Goal: Information Seeking & Learning: Learn about a topic

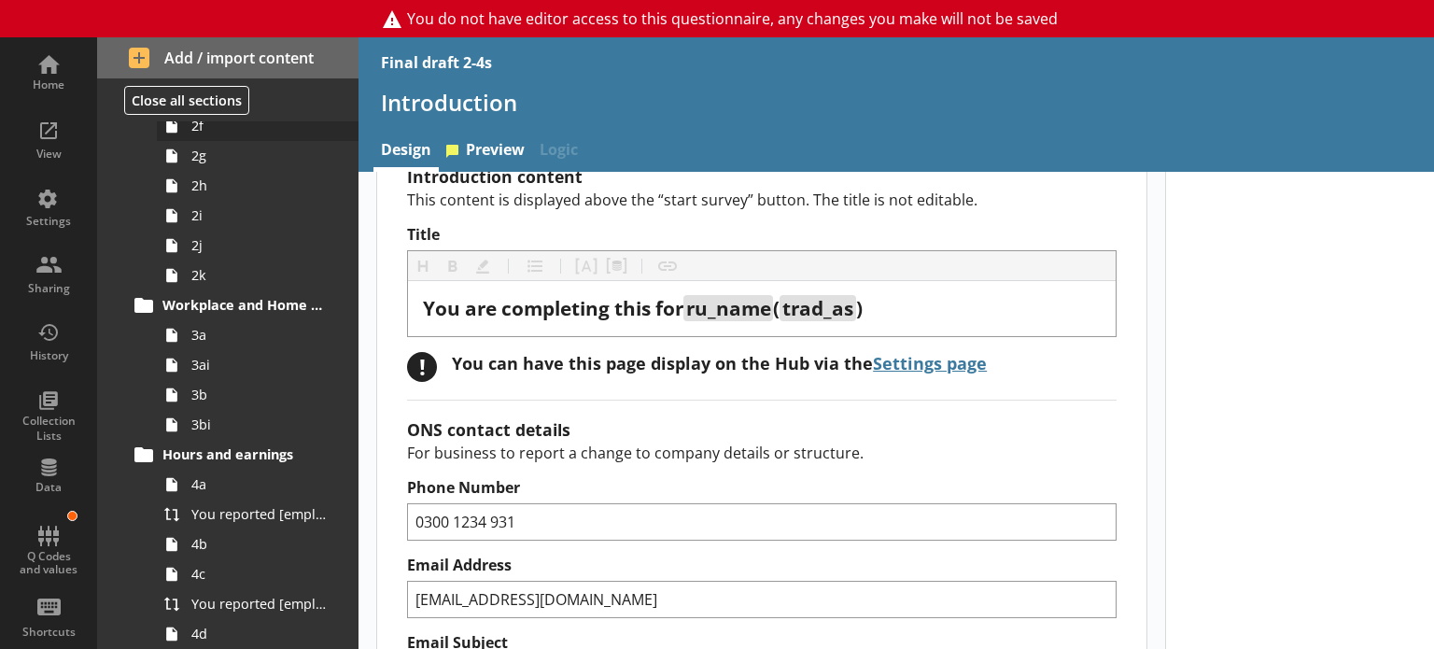
scroll to position [414, 0]
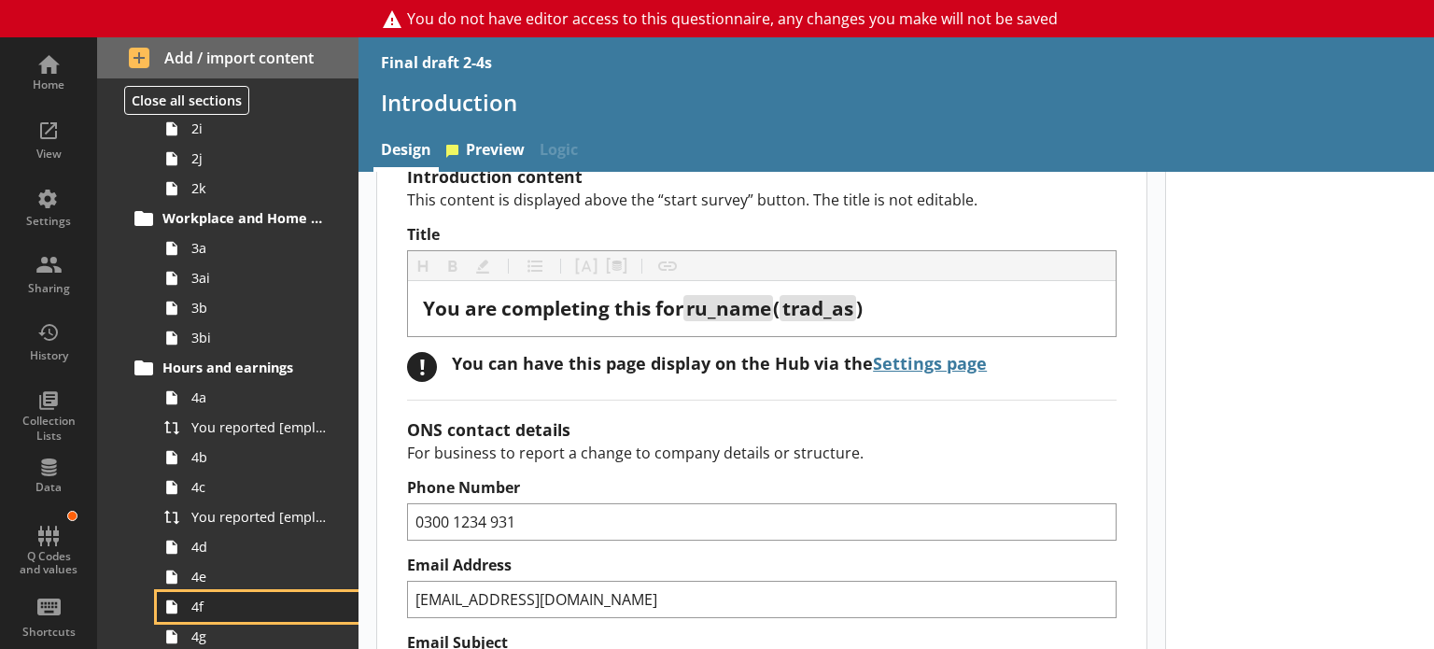
click at [185, 598] on icon at bounding box center [172, 607] width 30 height 30
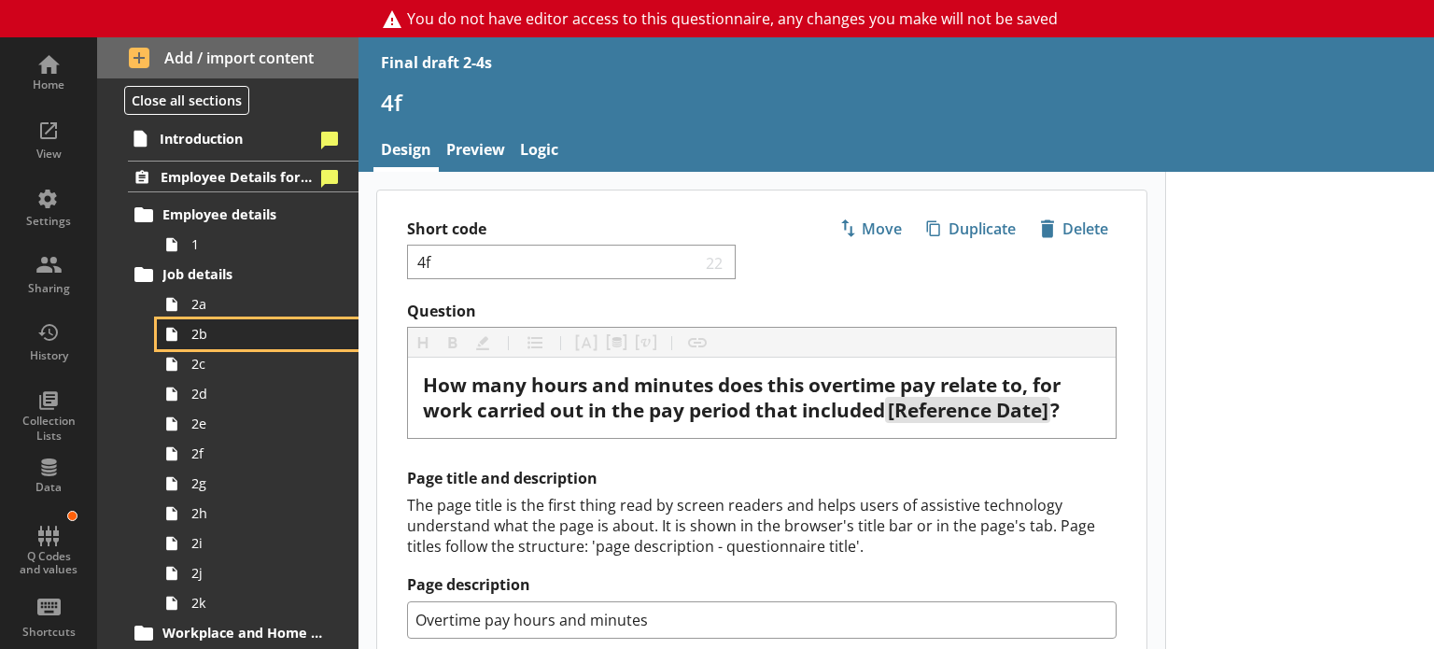
click at [193, 339] on span "2b" at bounding box center [261, 334] width 141 height 18
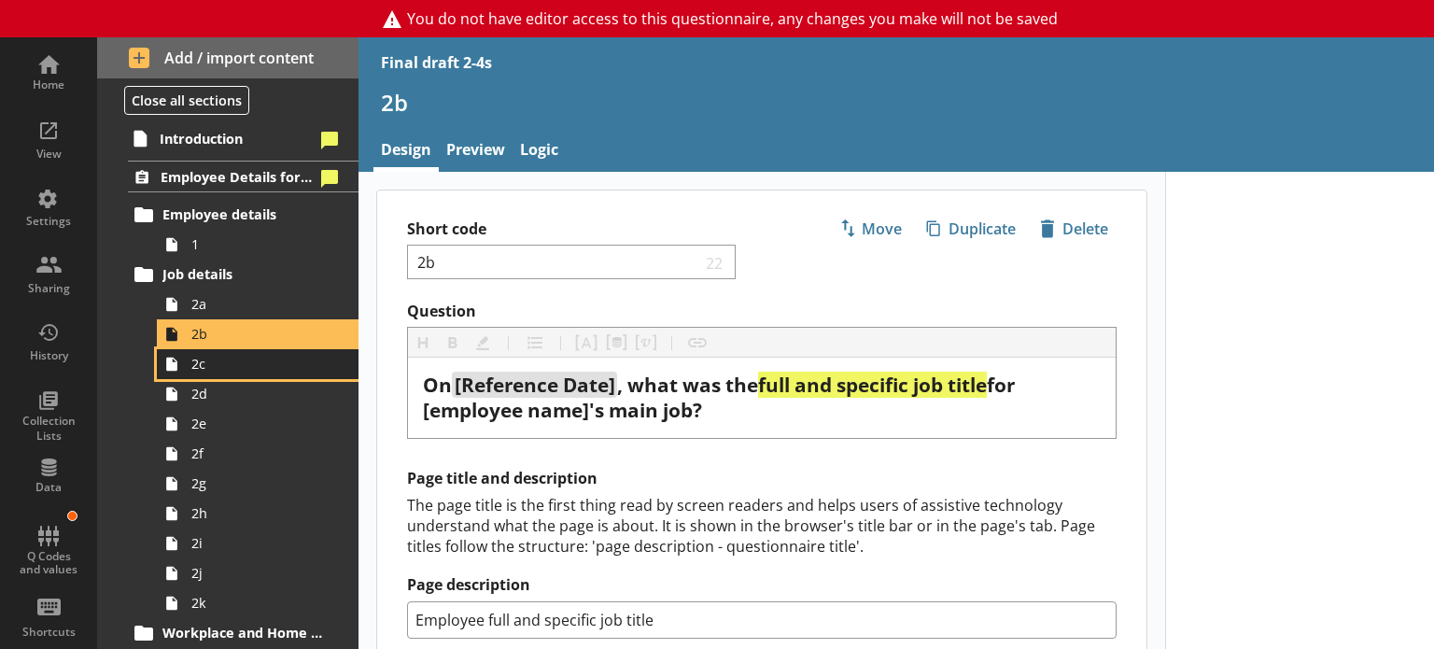
click at [202, 364] on span "2c" at bounding box center [261, 364] width 141 height 18
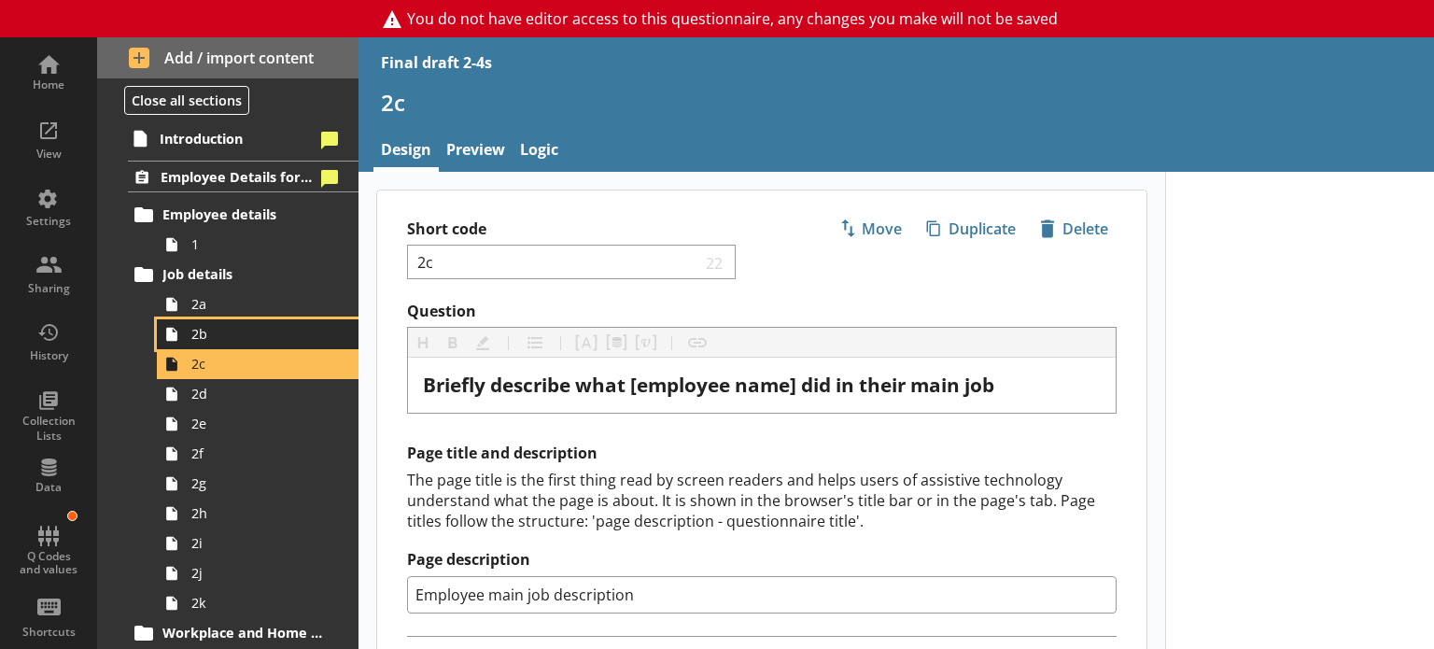
click at [239, 331] on span "2b" at bounding box center [261, 334] width 141 height 18
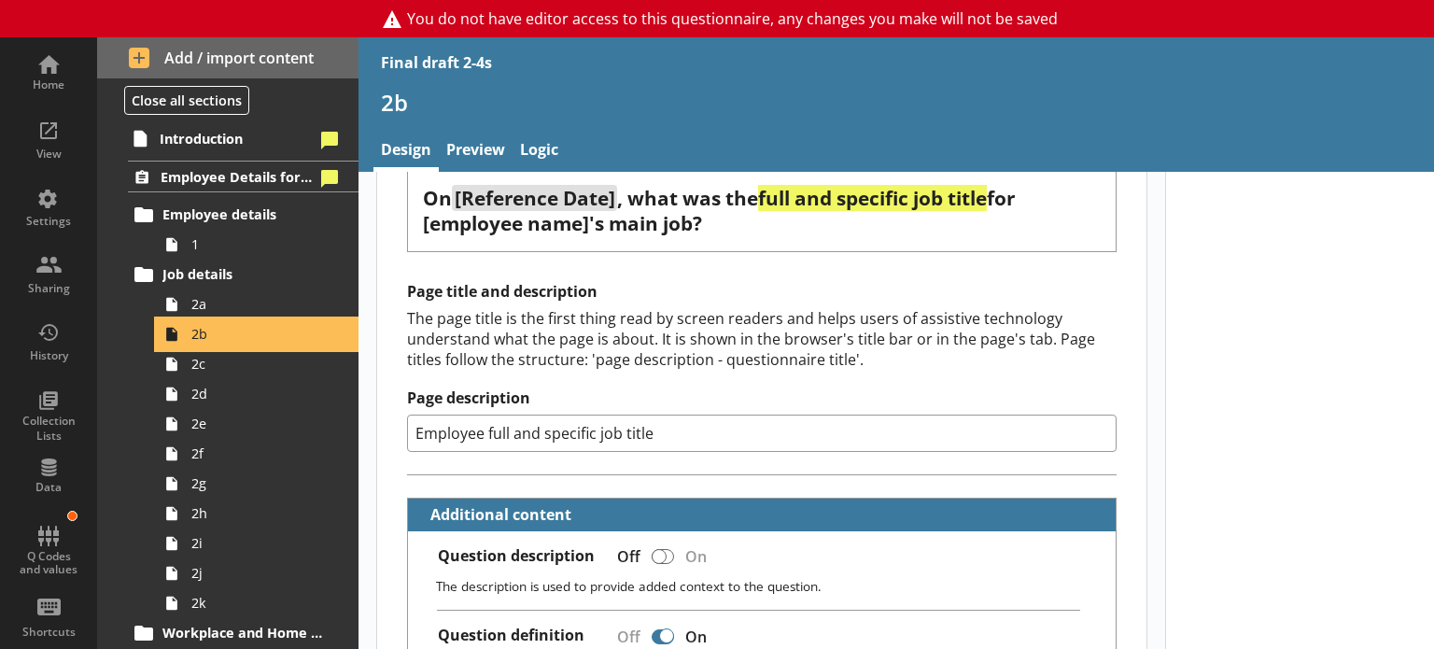
scroll to position [174, 0]
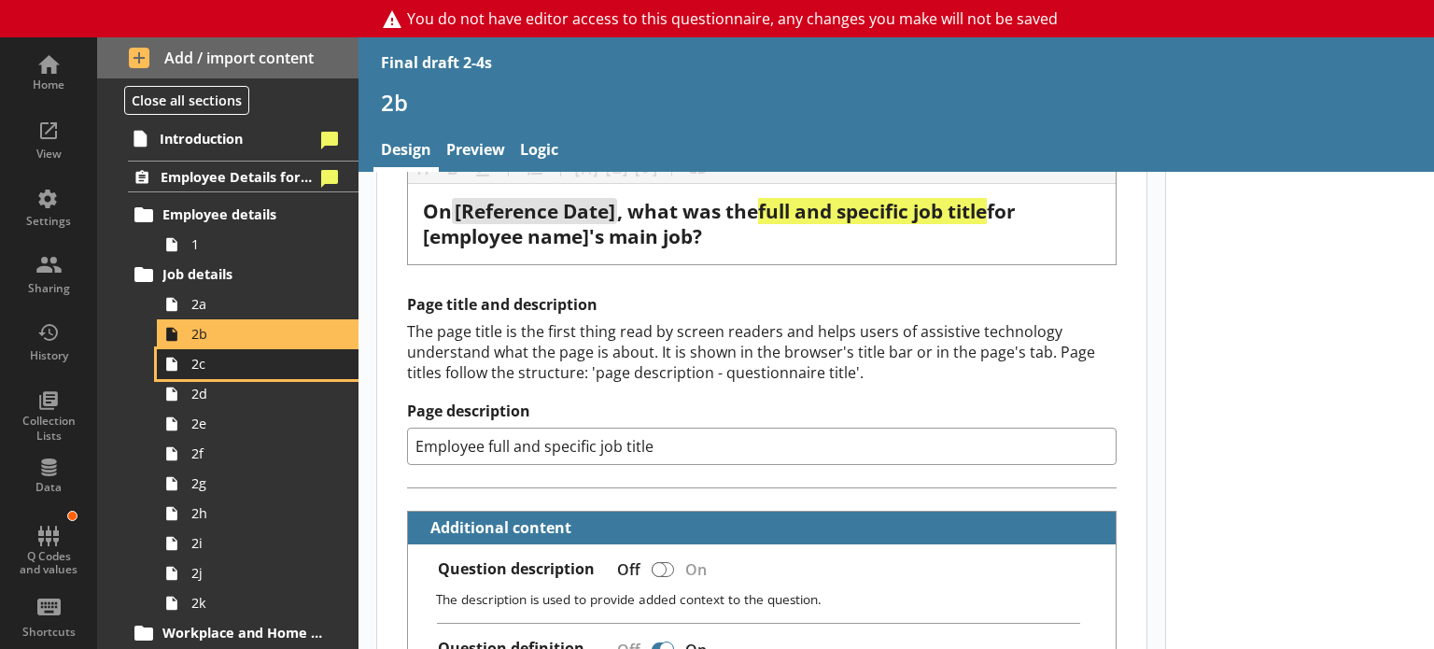
click at [237, 363] on span "2c" at bounding box center [261, 364] width 141 height 18
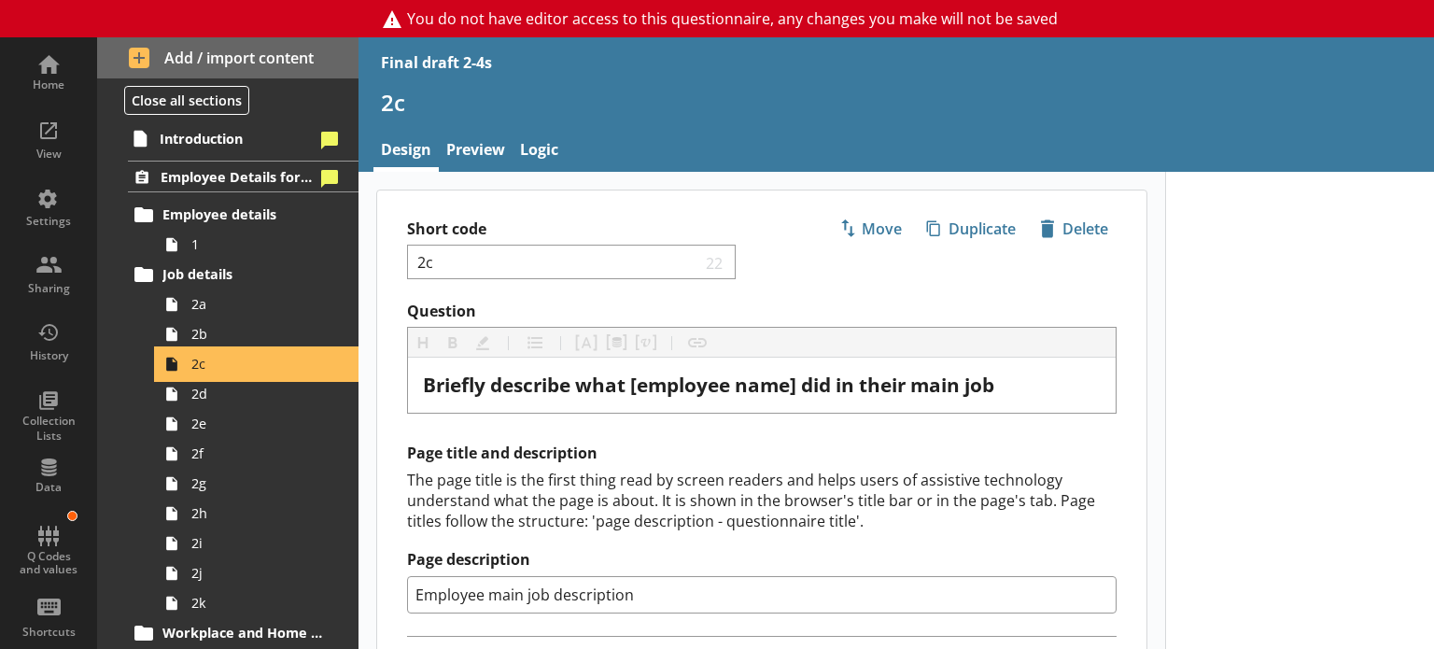
scroll to position [37, 0]
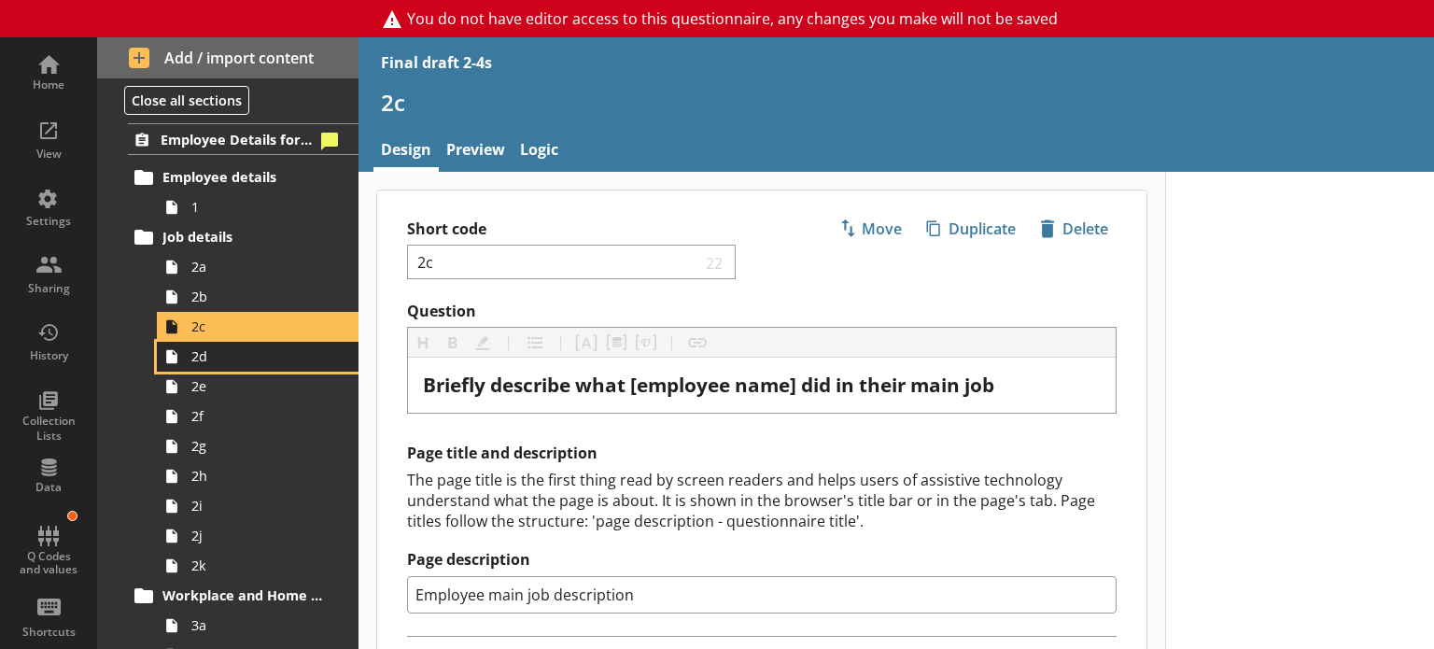
drag, startPoint x: 237, startPoint y: 363, endPoint x: 200, endPoint y: 357, distance: 37.9
click at [200, 357] on span "2d" at bounding box center [261, 356] width 141 height 18
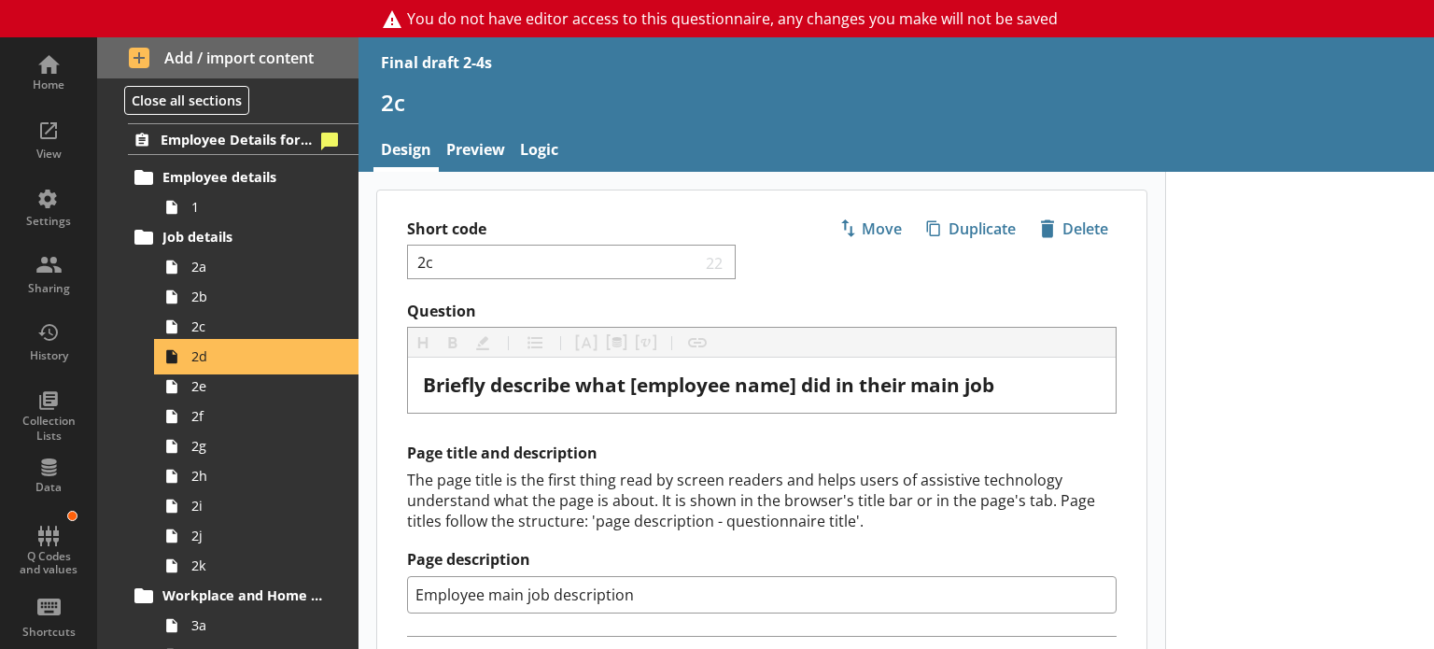
type textarea "x"
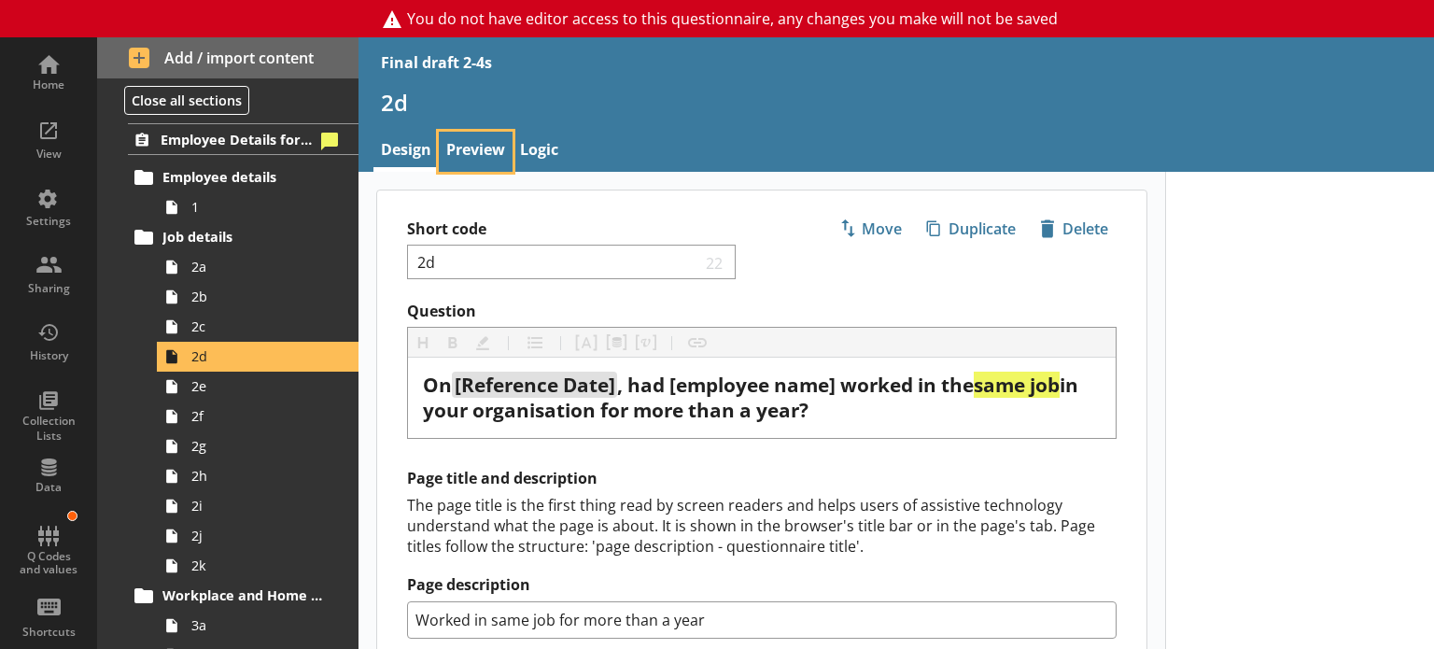
click at [479, 140] on link "Preview" at bounding box center [476, 152] width 74 height 40
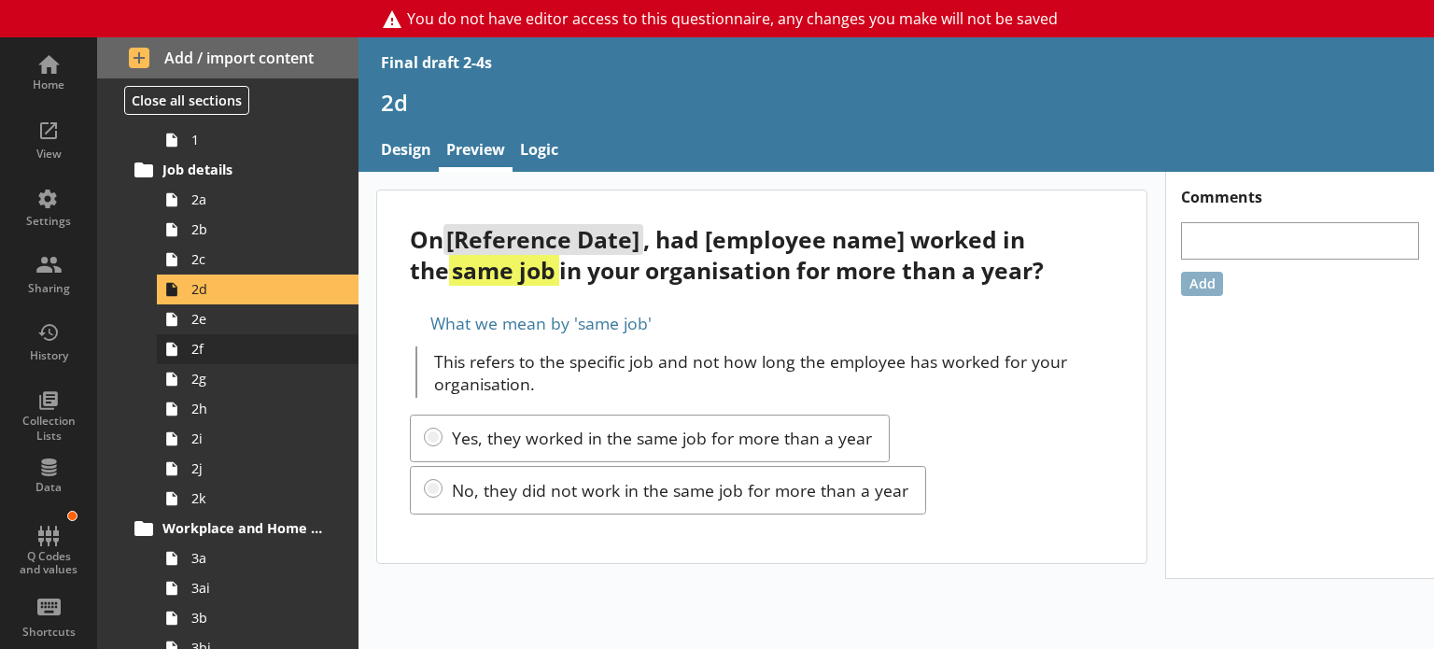
scroll to position [108, 0]
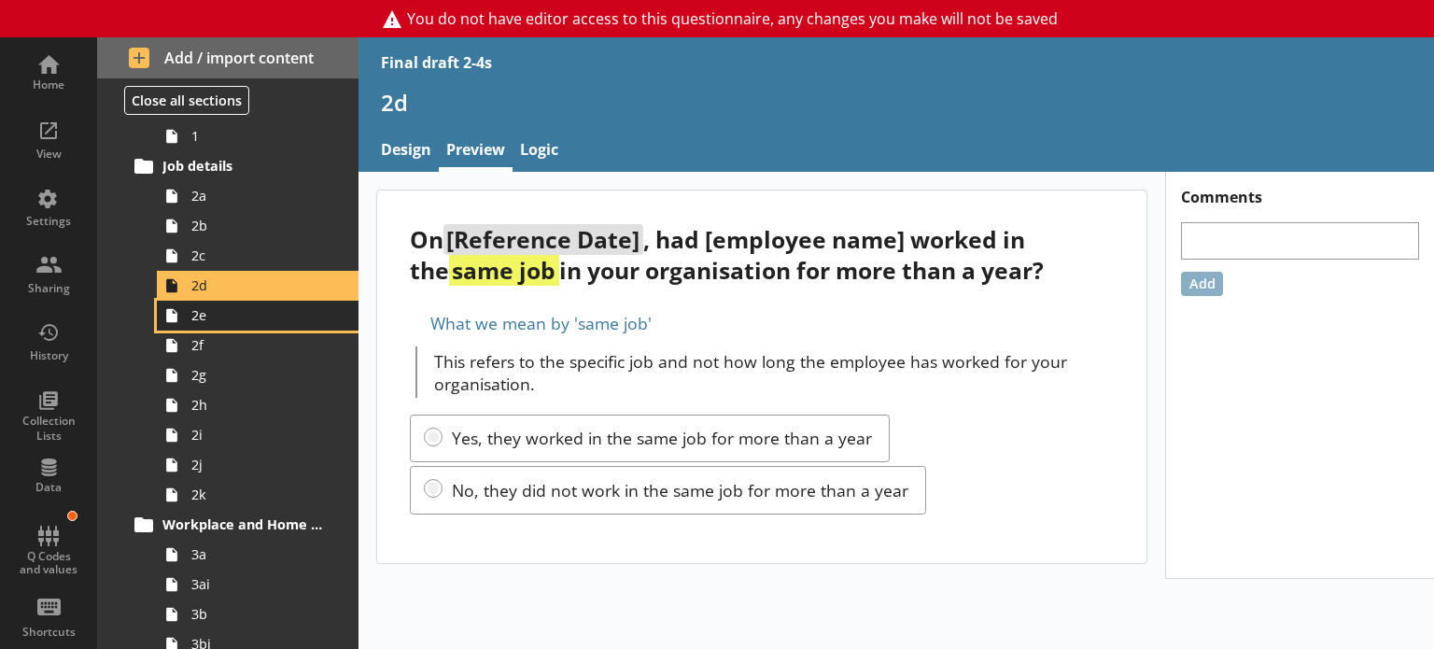
click at [212, 316] on span "2e" at bounding box center [261, 315] width 141 height 18
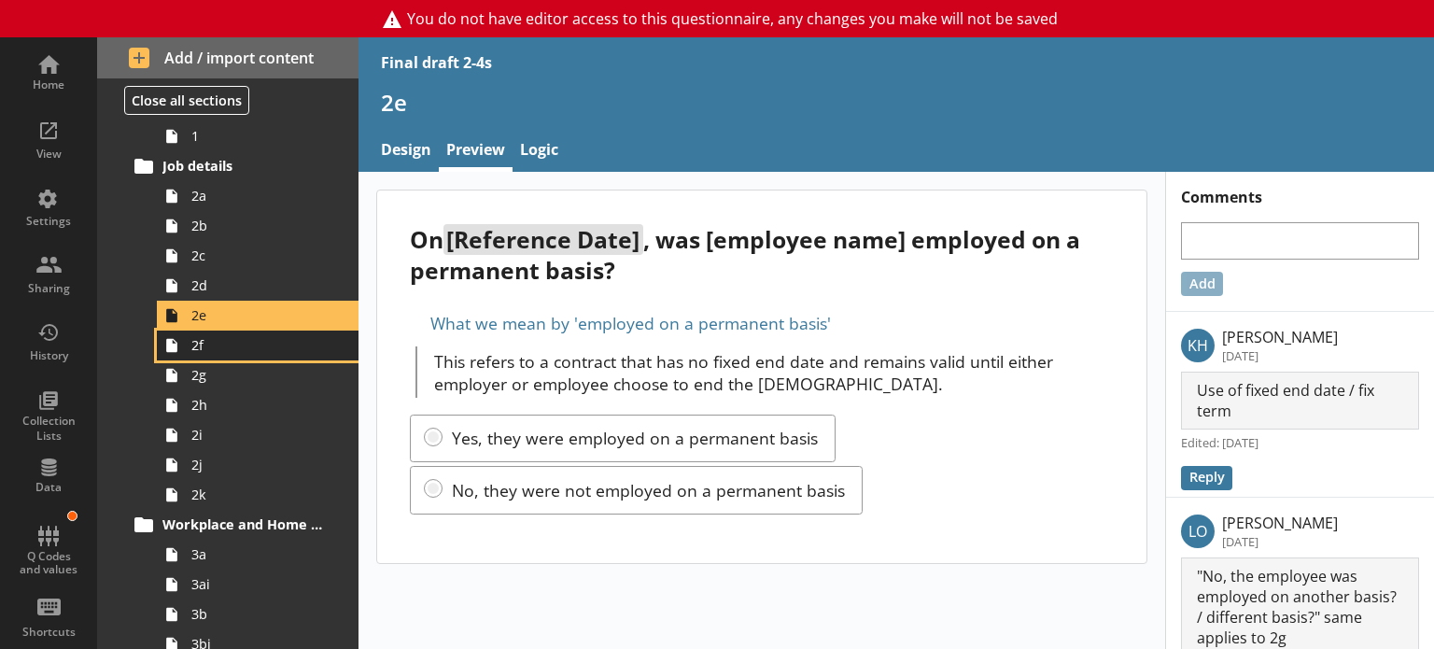
click at [203, 346] on span "2f" at bounding box center [261, 345] width 141 height 18
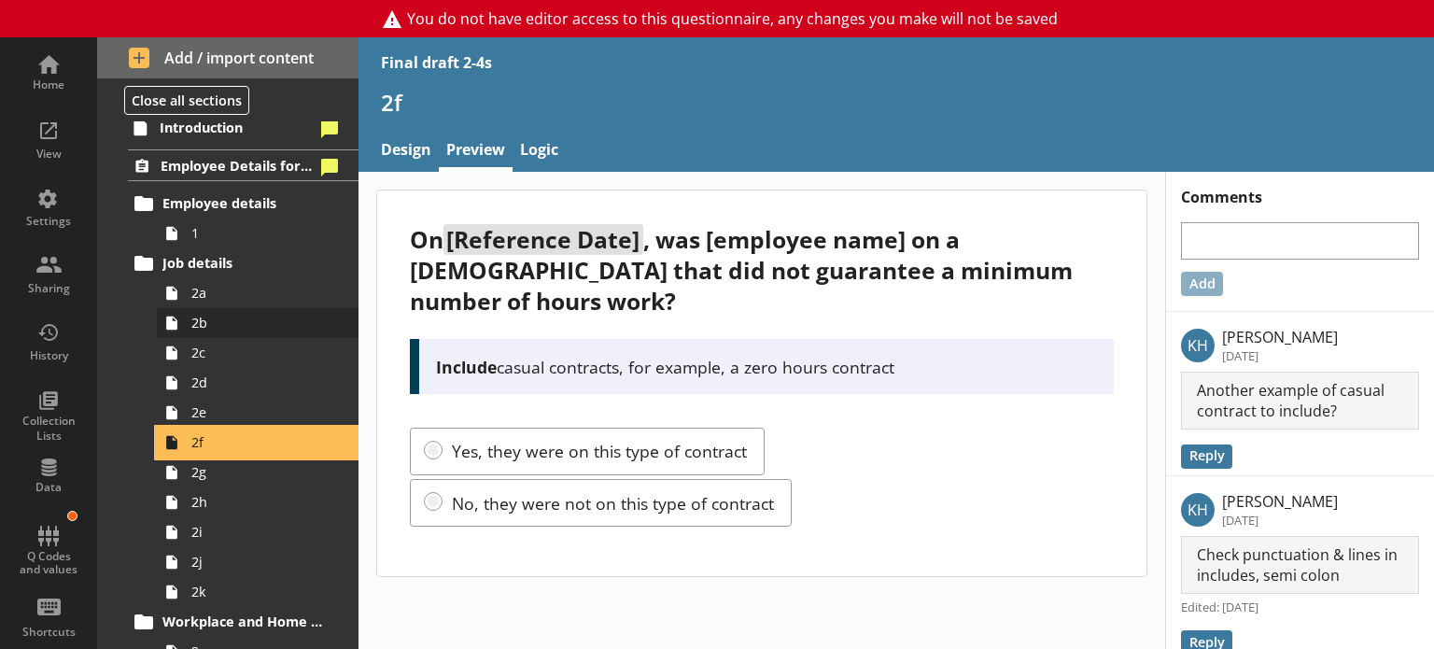
scroll to position [2, 0]
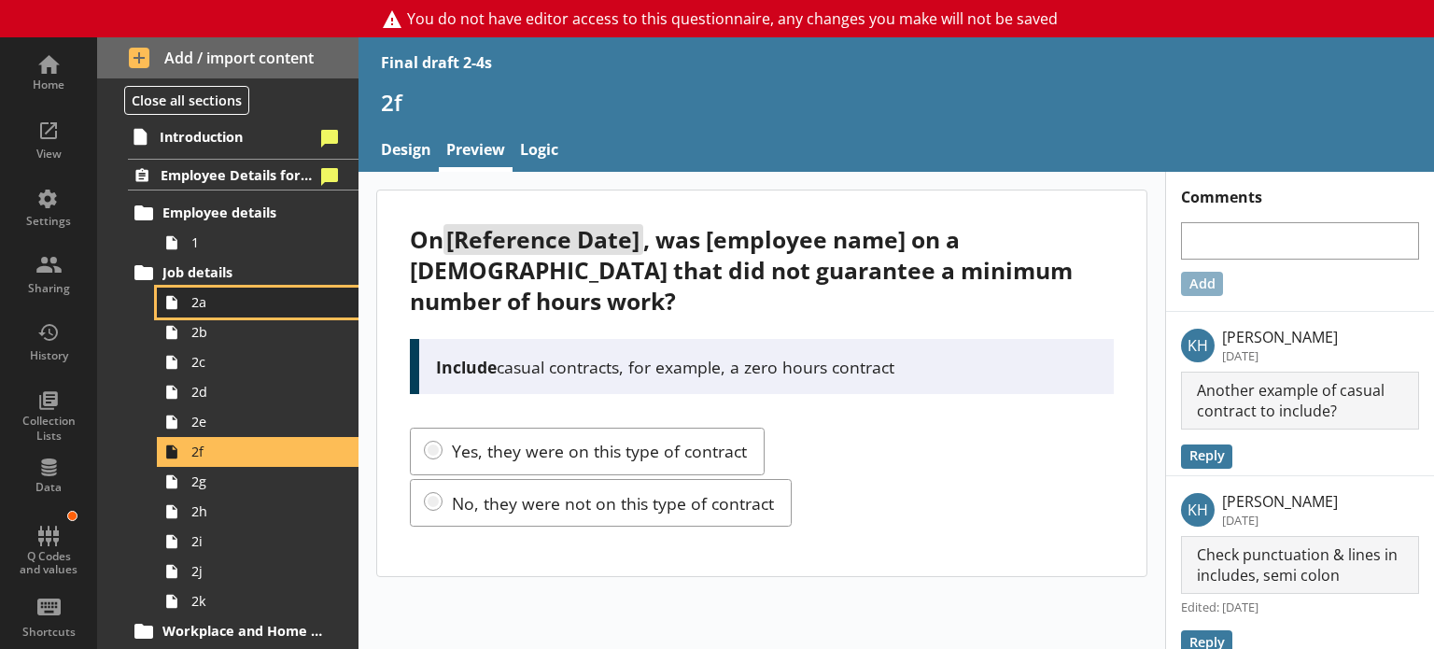
click at [199, 294] on span "2a" at bounding box center [261, 302] width 141 height 18
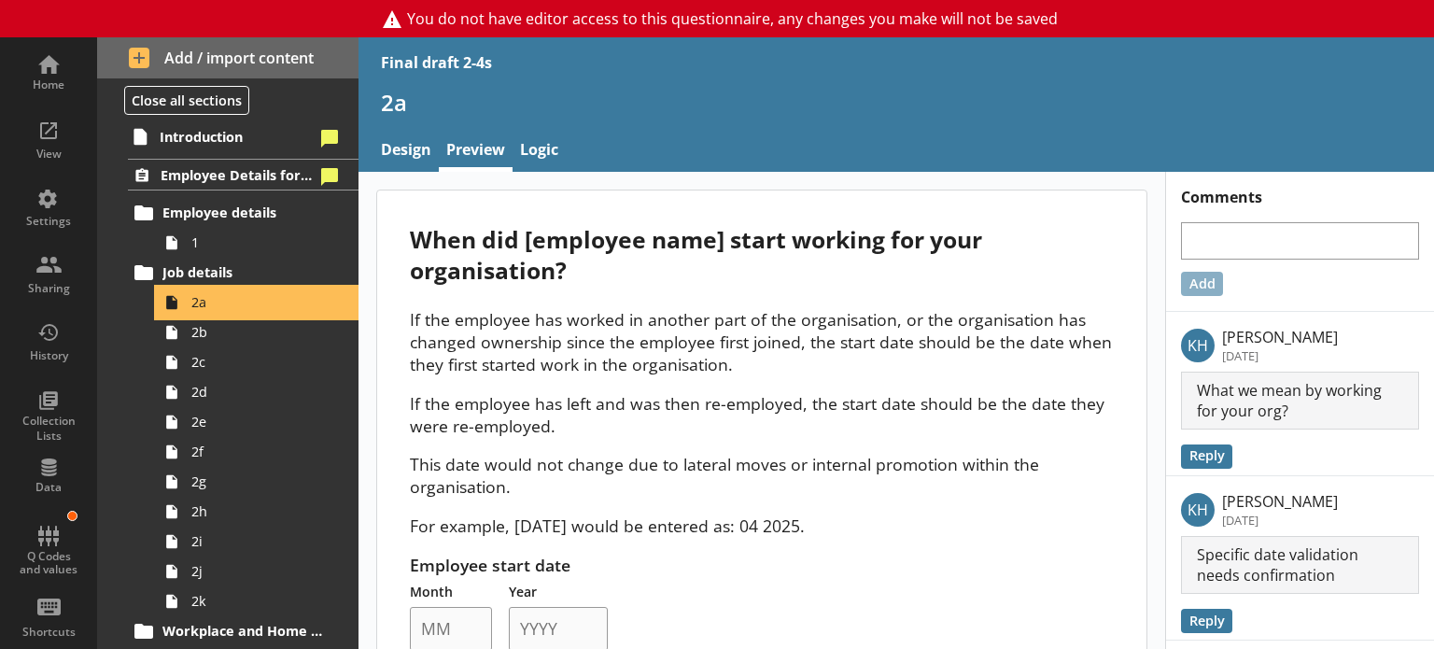
scroll to position [52, 0]
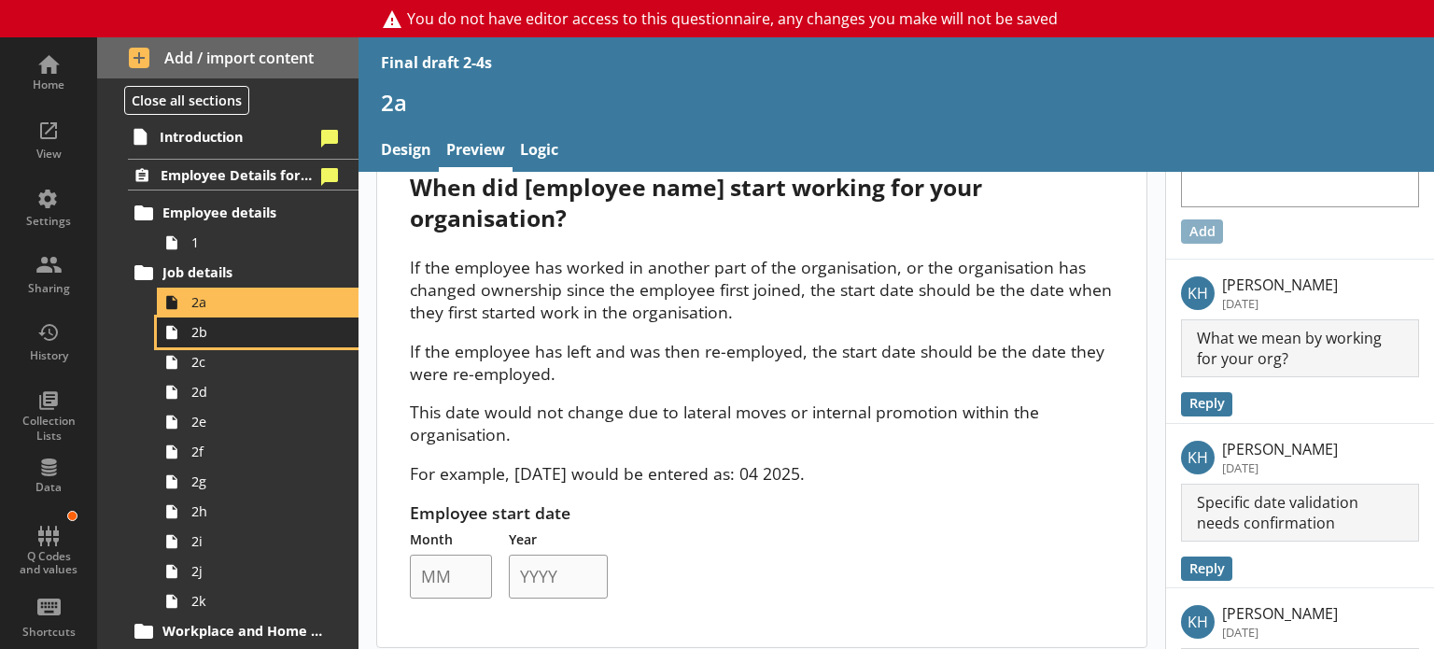
click at [193, 328] on span "2b" at bounding box center [261, 332] width 141 height 18
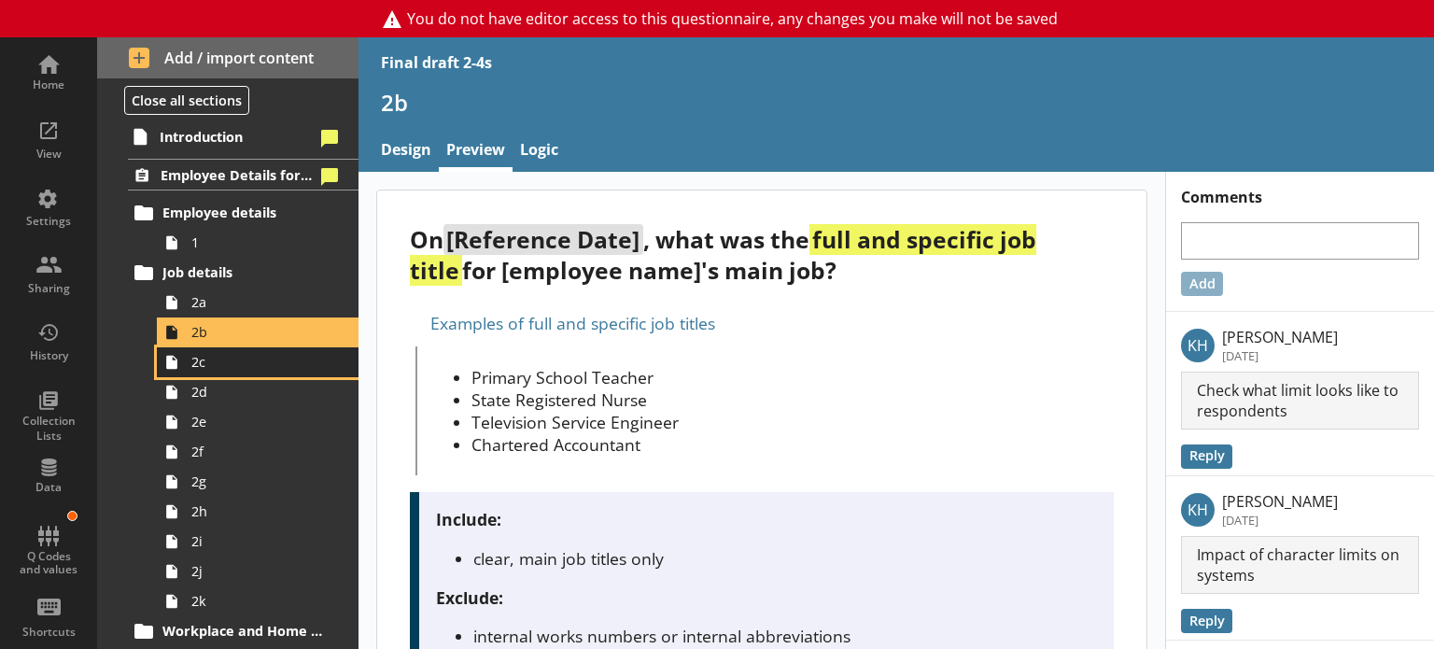
click at [223, 358] on span "2c" at bounding box center [261, 362] width 141 height 18
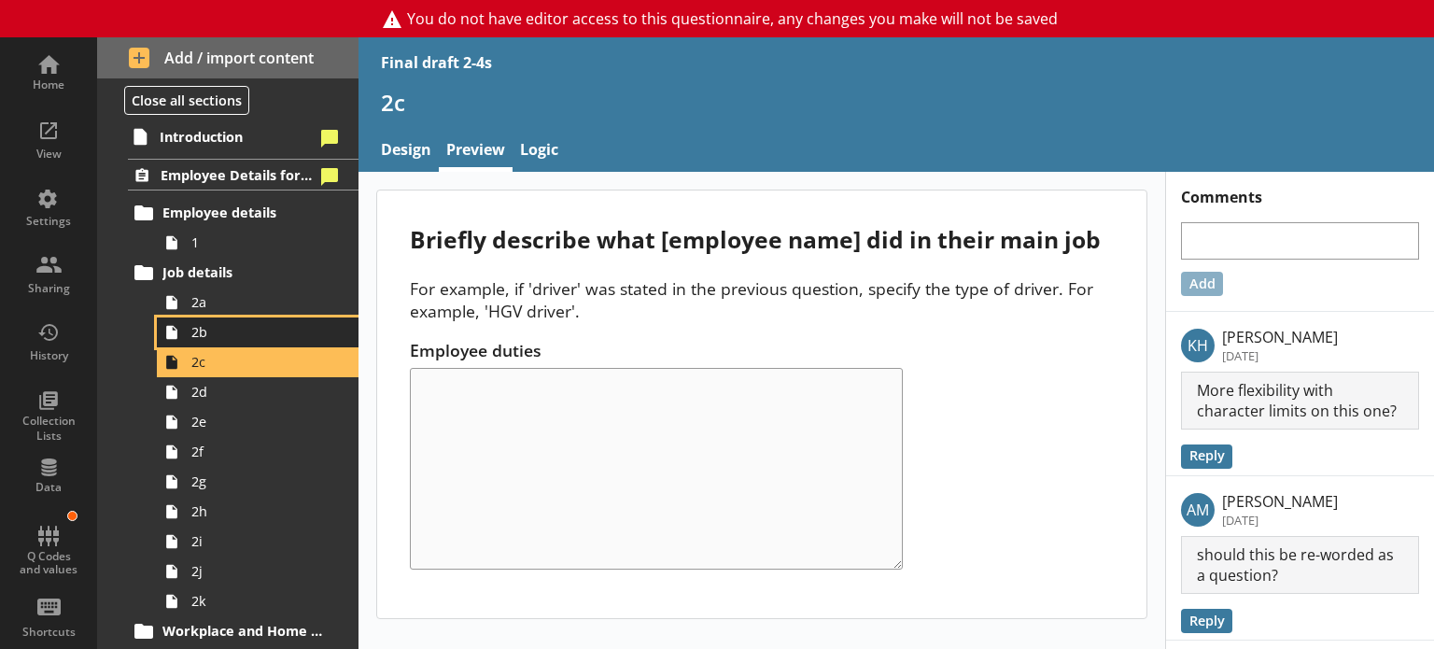
click at [197, 343] on link "2b" at bounding box center [258, 332] width 202 height 30
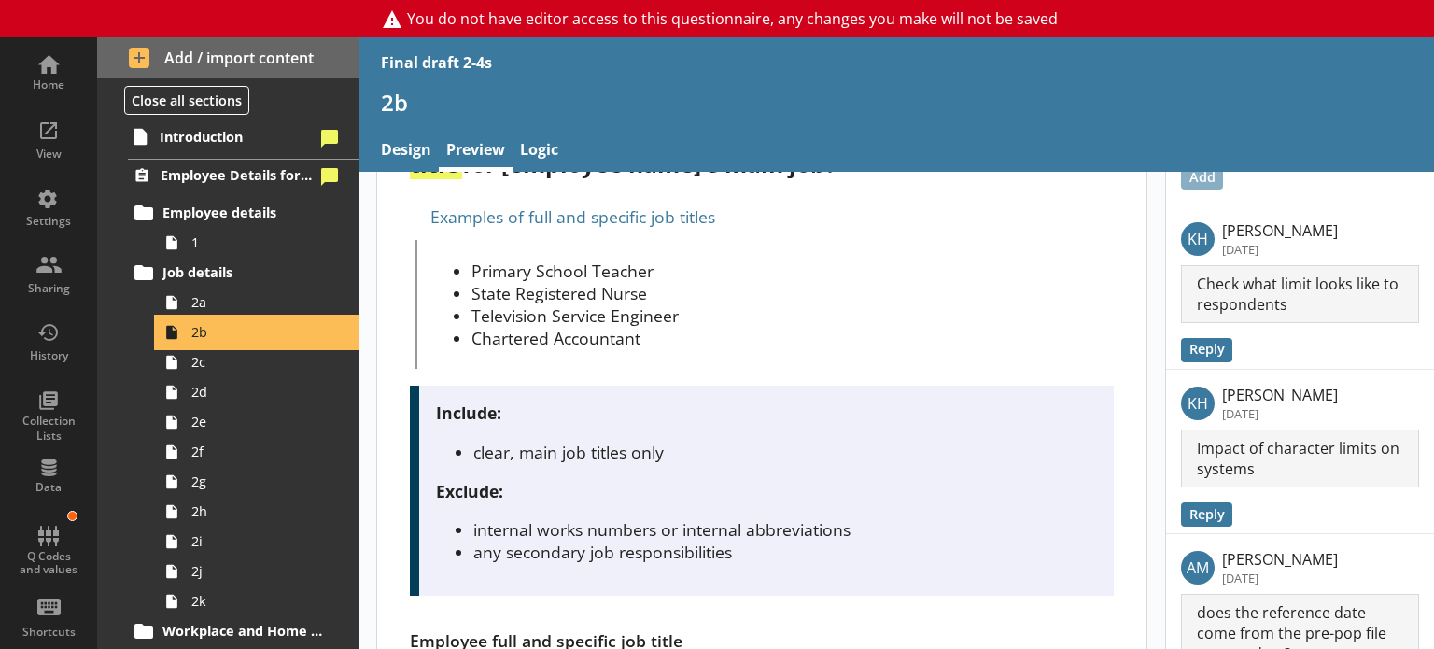
scroll to position [107, 0]
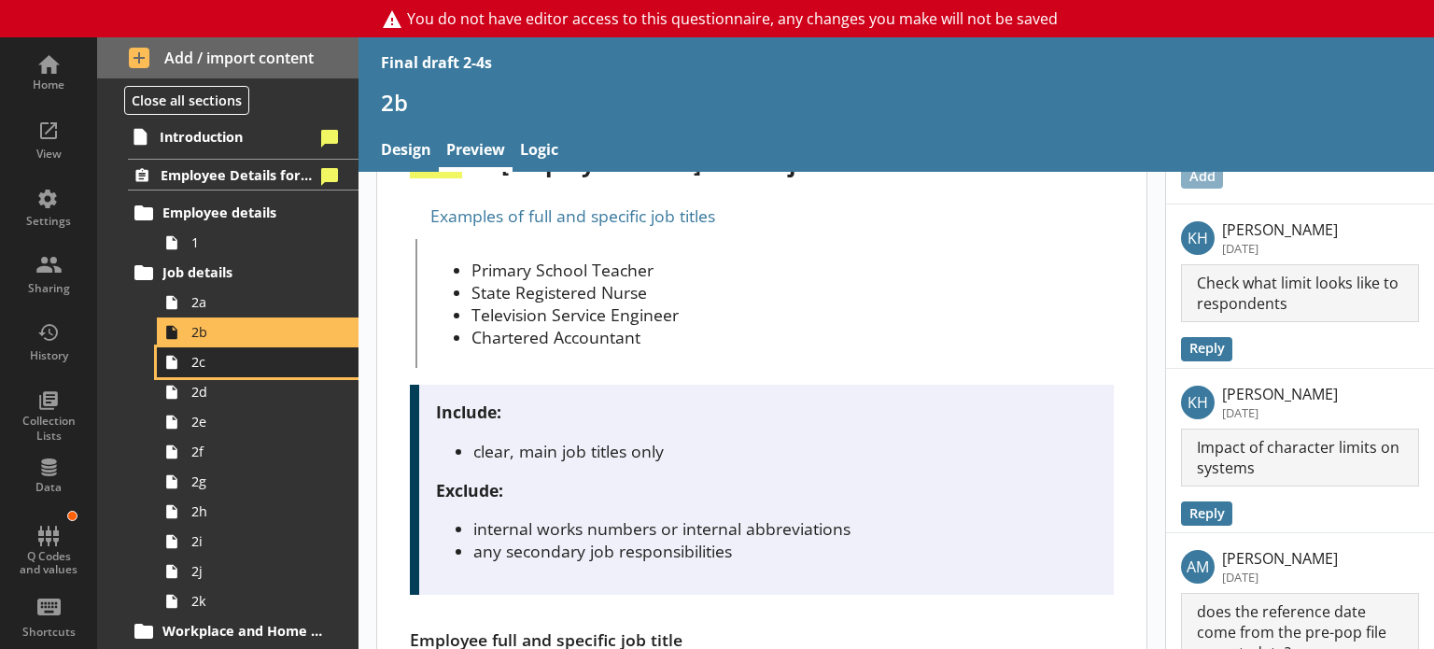
click at [231, 360] on span "2c" at bounding box center [261, 362] width 141 height 18
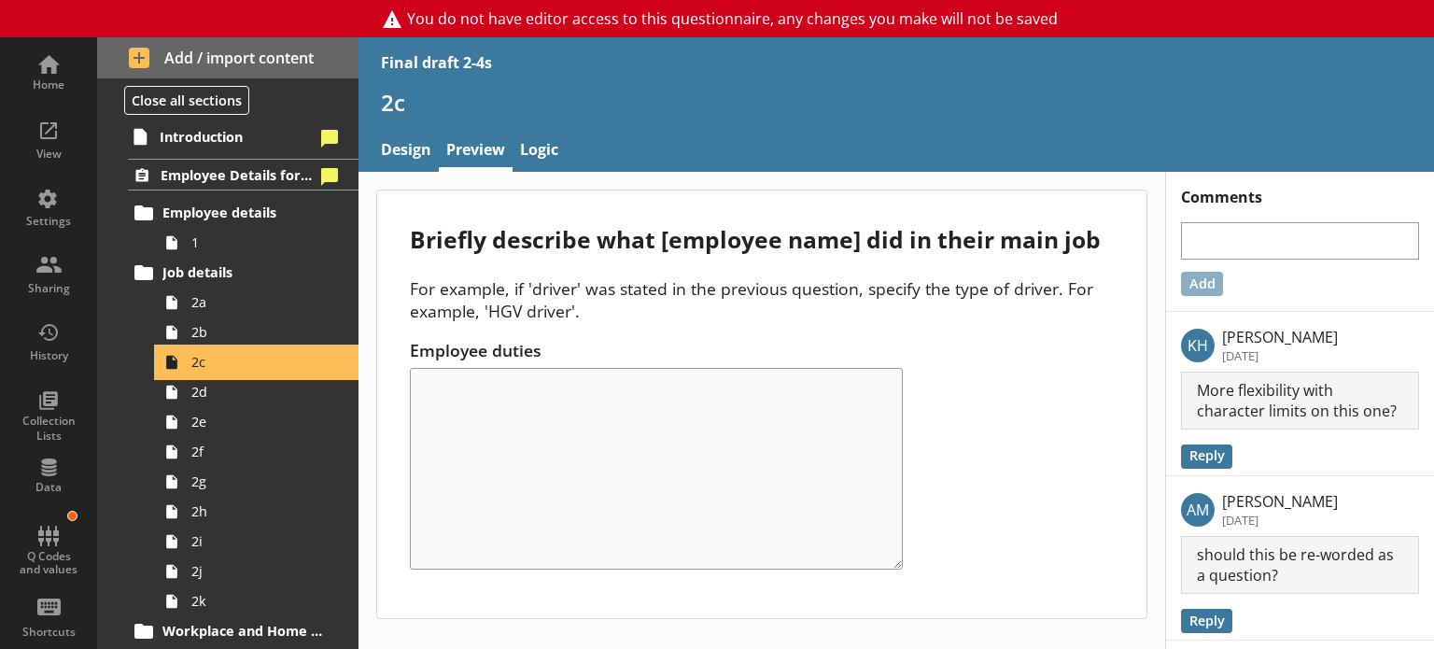
scroll to position [142, 0]
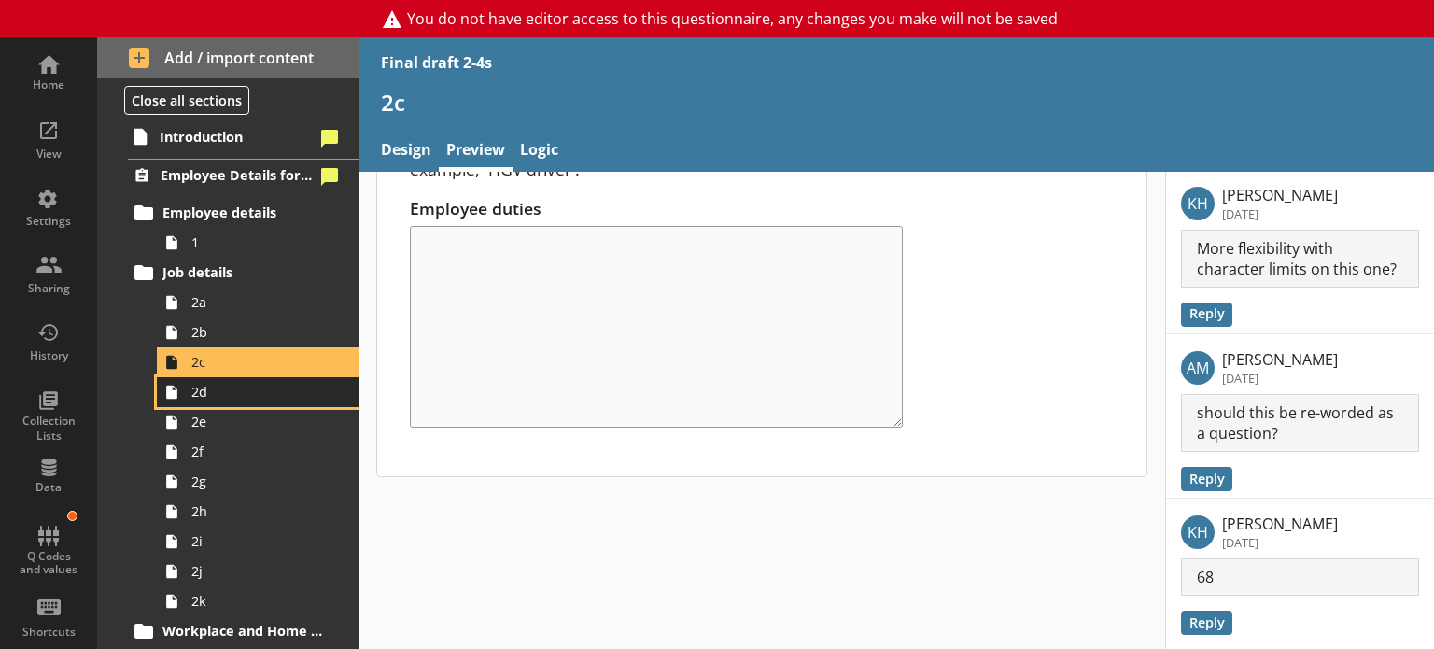
click at [202, 392] on span "2d" at bounding box center [261, 392] width 141 height 18
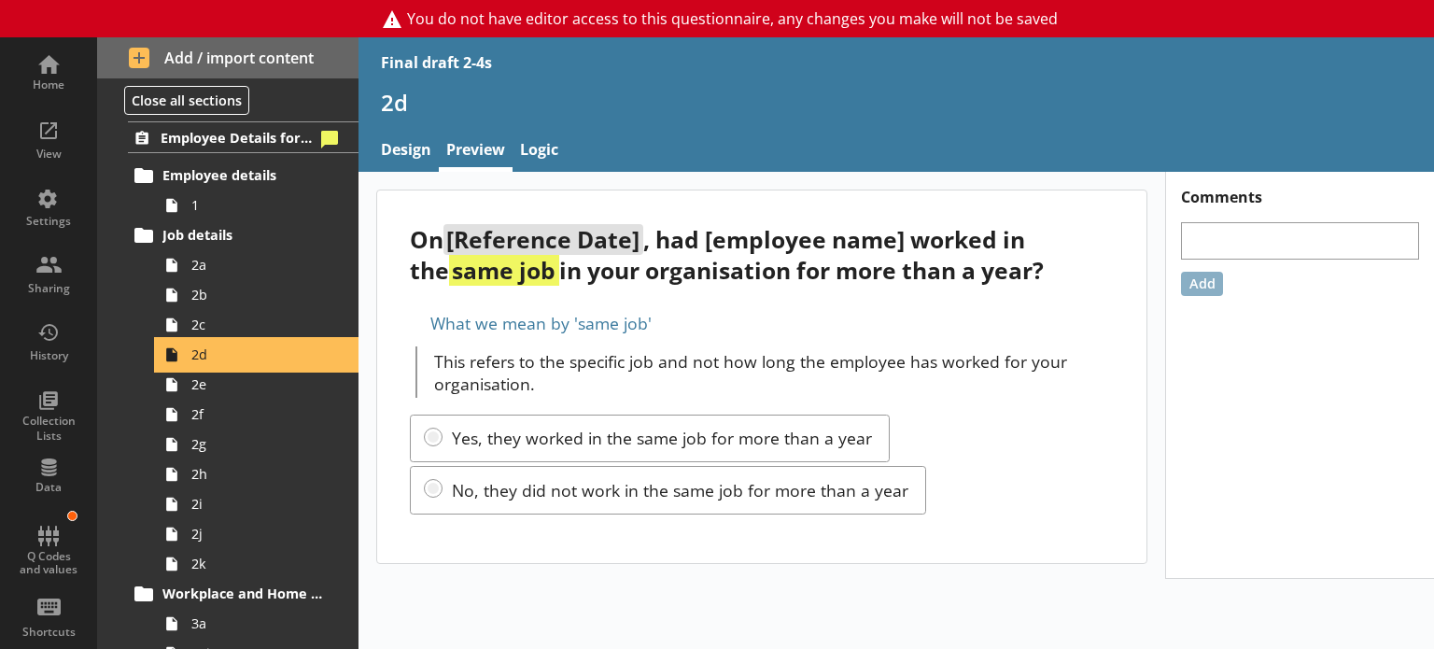
scroll to position [77, 0]
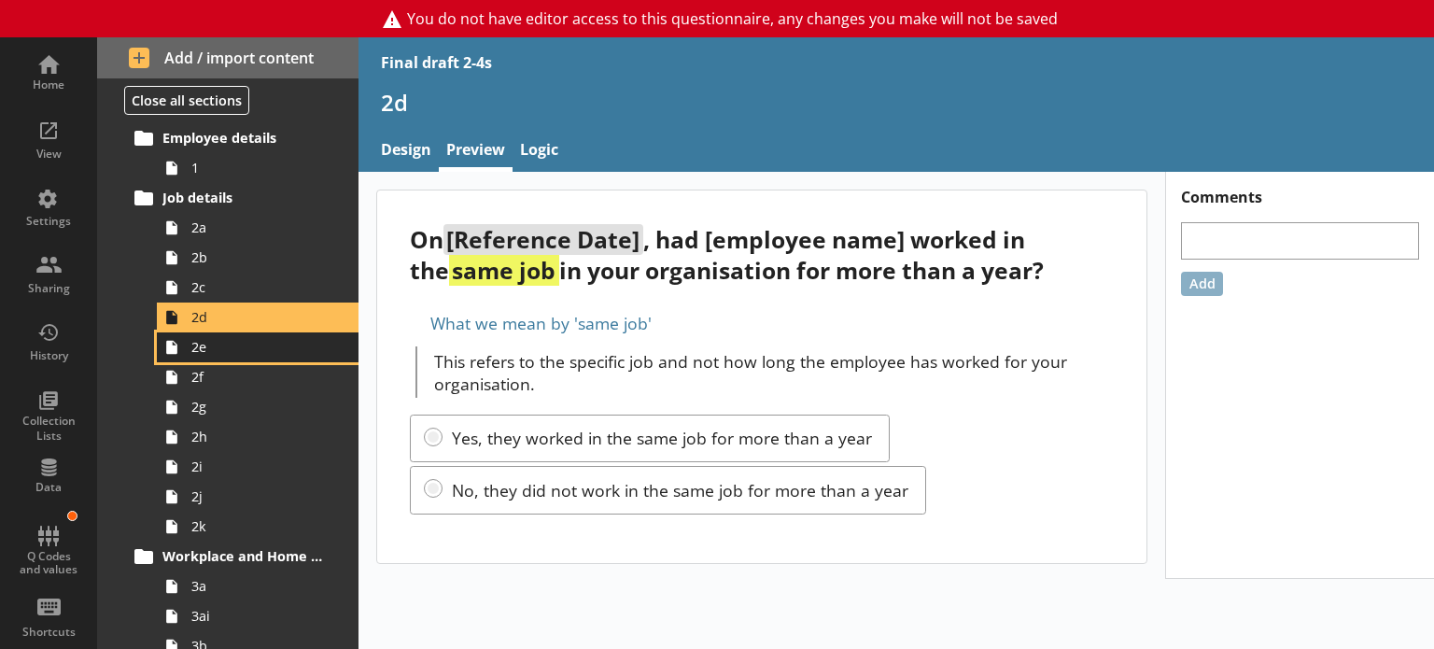
click at [217, 351] on span "2e" at bounding box center [261, 347] width 141 height 18
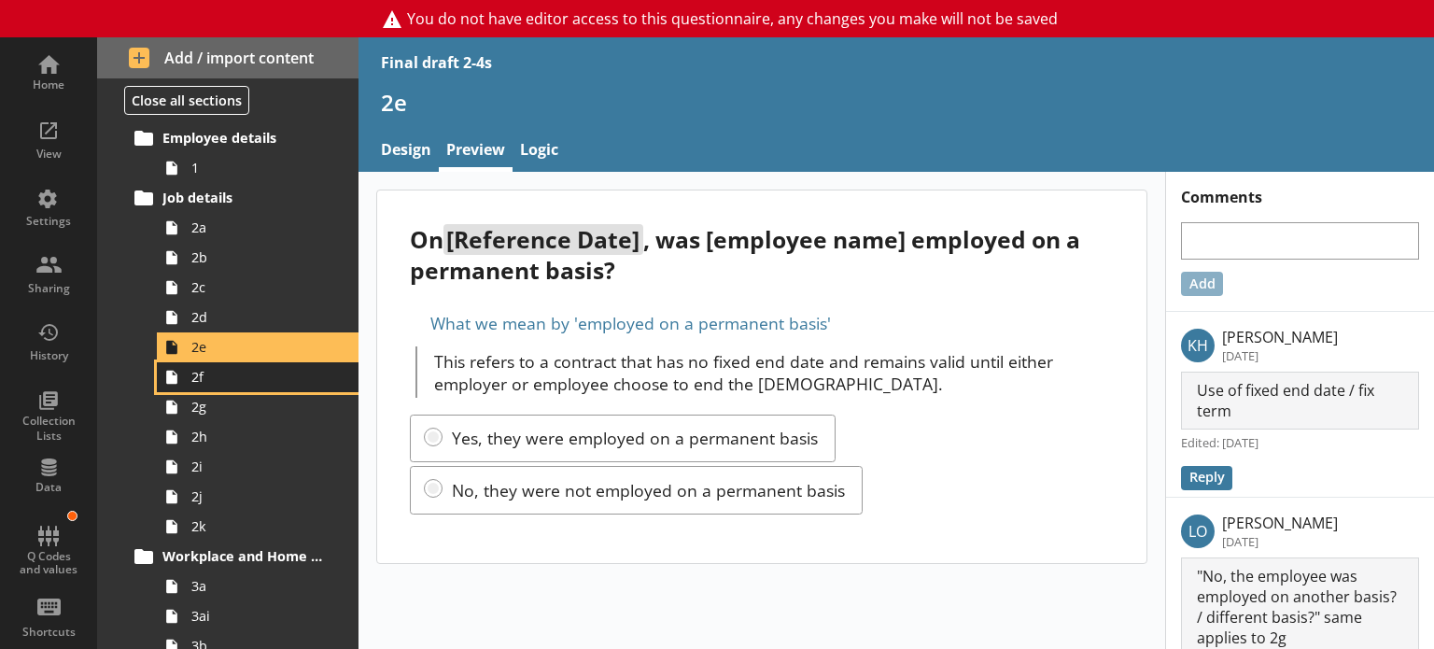
click at [220, 383] on span "2f" at bounding box center [261, 377] width 141 height 18
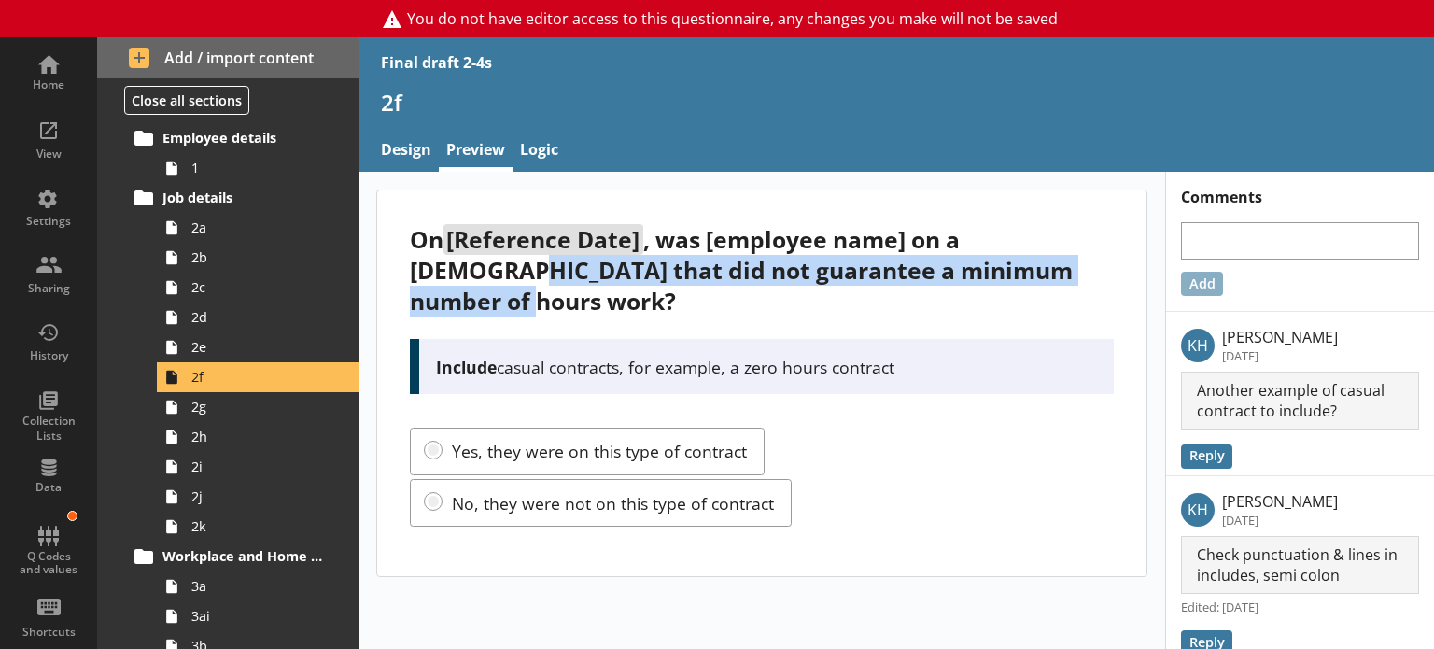
drag, startPoint x: 411, startPoint y: 271, endPoint x: 1076, endPoint y: 262, distance: 665.6
click at [1076, 262] on div "On [Reference Date] , was [employee name] on a [DEMOGRAPHIC_DATA] that did not …" at bounding box center [761, 270] width 703 height 92
copy div "that did not guarantee a minimum number of hours work"
click at [260, 419] on link "2g" at bounding box center [258, 407] width 202 height 30
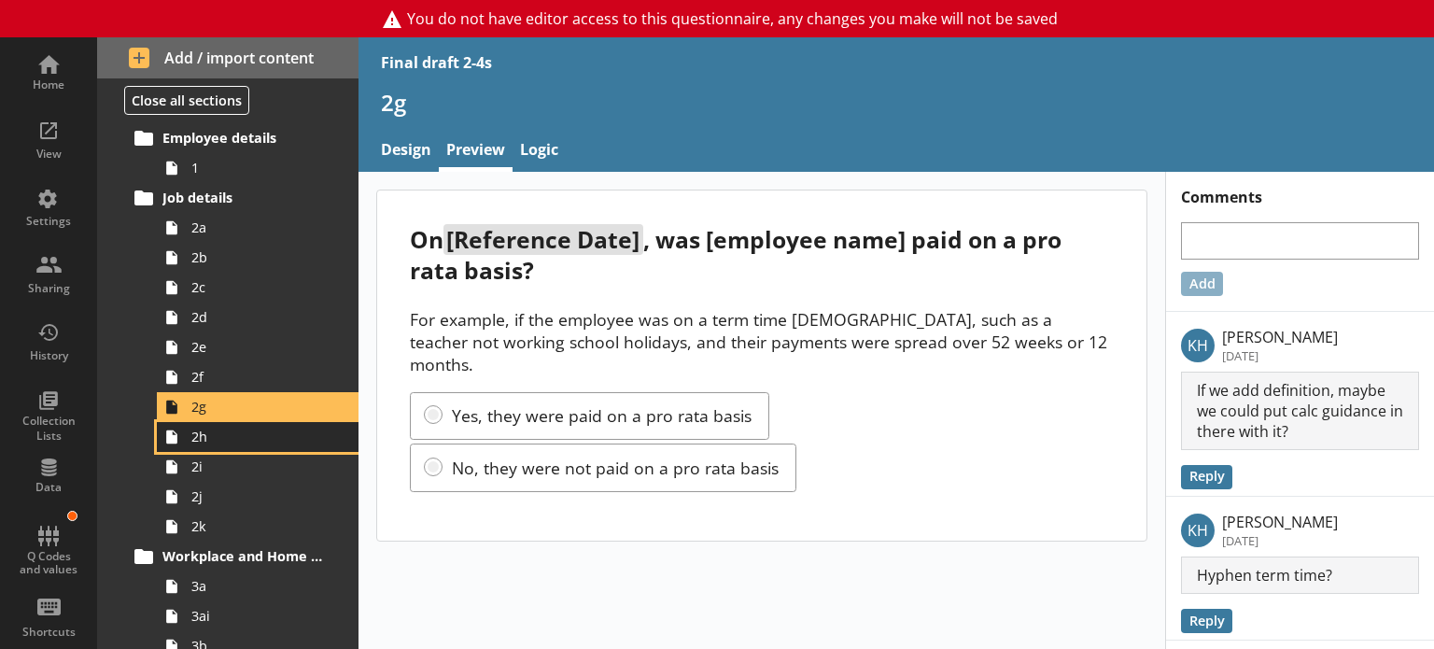
click at [261, 443] on span "2h" at bounding box center [261, 436] width 141 height 18
